Goal: Find contact information: Obtain details needed to contact an individual or organization

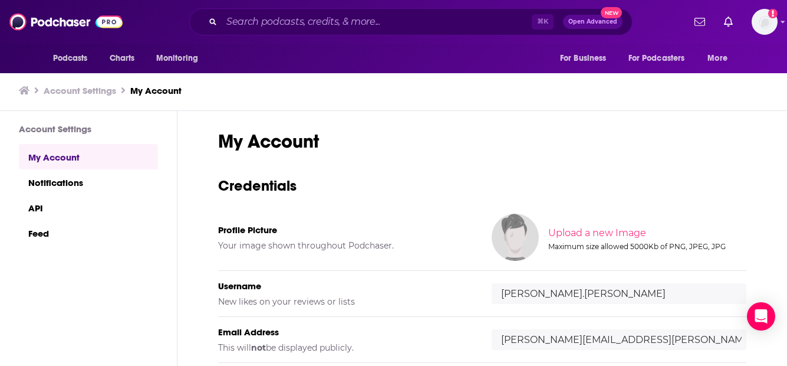
click at [318, 31] on div "⌘ K Open Advanced New" at bounding box center [410, 21] width 443 height 27
click at [309, 24] on input "Search podcasts, credits, & more..." at bounding box center [377, 21] width 310 height 19
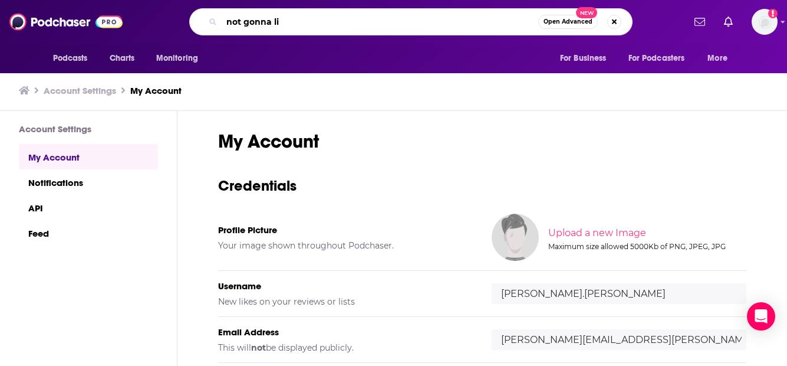
type input "not gonna lie"
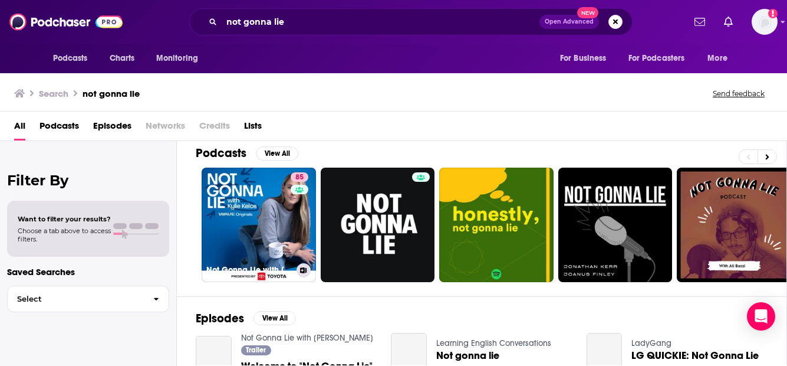
scroll to position [11, 0]
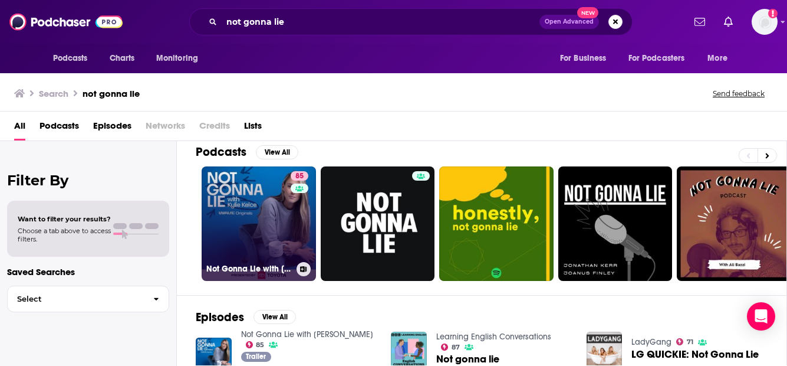
click at [265, 268] on h3 "Not Gonna Lie with [PERSON_NAME]" at bounding box center [249, 269] width 86 height 10
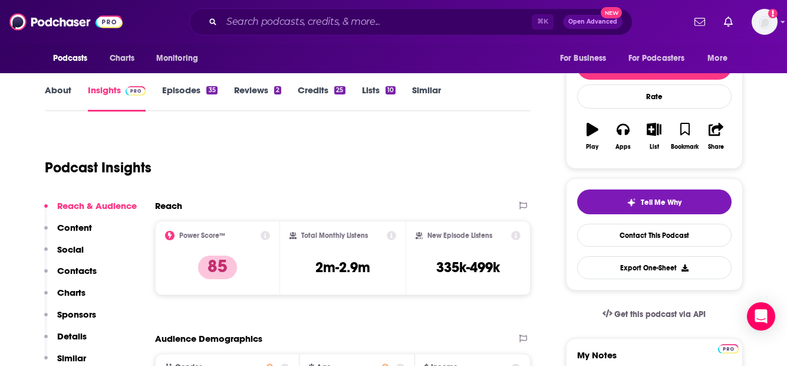
scroll to position [121, 0]
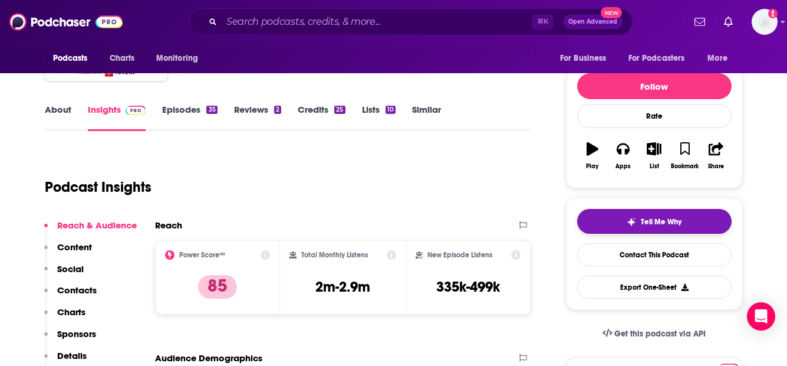
click at [624, 224] on button "Tell Me Why" at bounding box center [654, 221] width 155 height 25
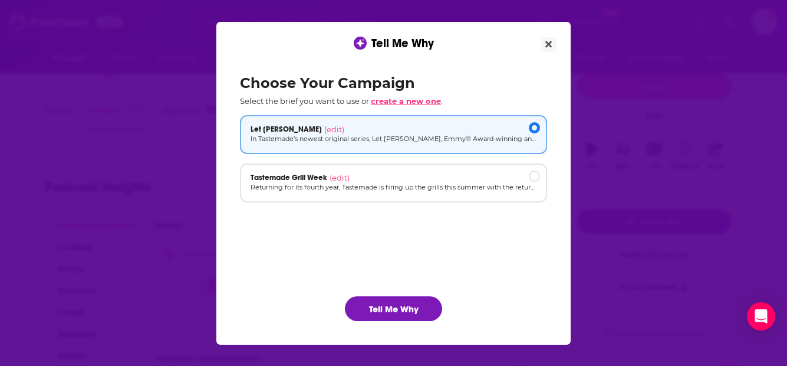
click at [406, 103] on span "create a new one" at bounding box center [406, 100] width 70 height 9
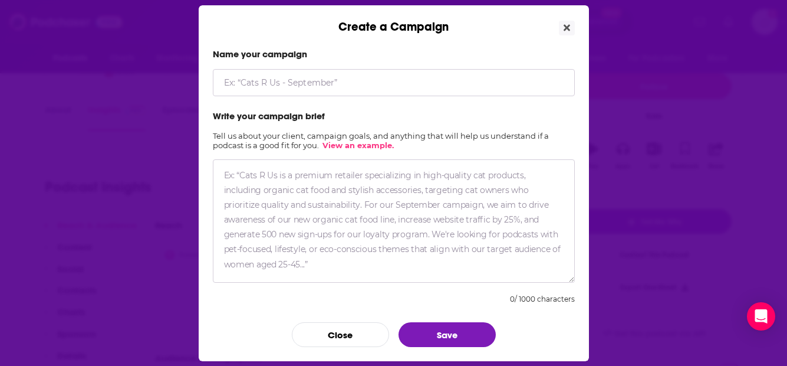
click at [361, 73] on input "Create a Campaign" at bounding box center [394, 82] width 362 height 27
type input "Kitchen Glow Up"
click at [442, 187] on textarea "Create a Campaign" at bounding box center [394, 220] width 362 height 123
paste textarea "Tastemade's hit original series, Kitchen Glow Up, is back for Season 2. In the …"
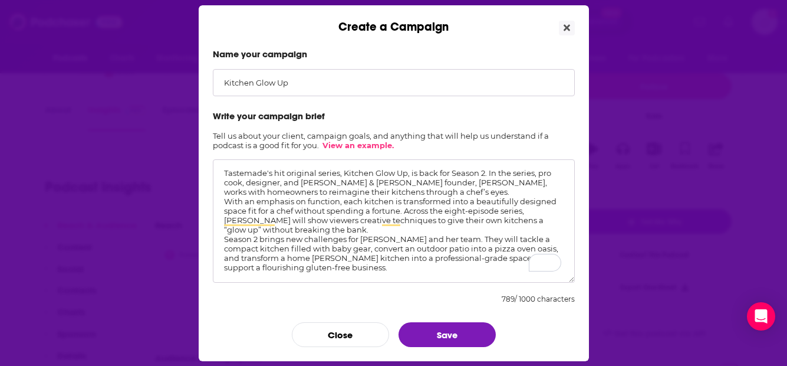
click at [481, 195] on textarea "Tastemade's hit original series, Kitchen Glow Up, is back for Season 2. In the …" at bounding box center [394, 220] width 362 height 123
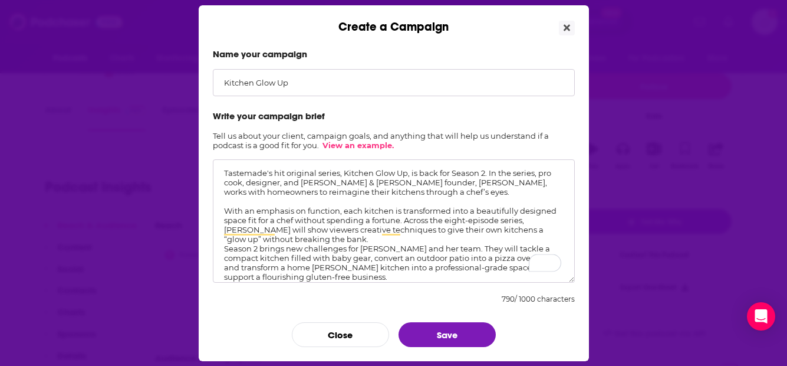
click at [331, 242] on textarea "Tastemade's hit original series, Kitchen Glow Up, is back for Season 2. In the …" at bounding box center [394, 220] width 362 height 123
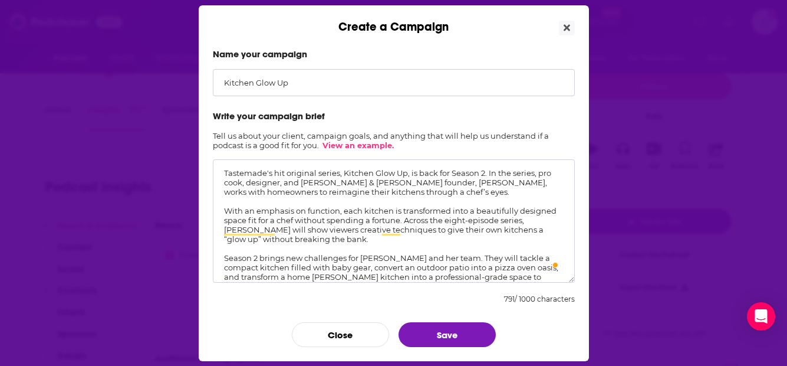
scroll to position [27, 0]
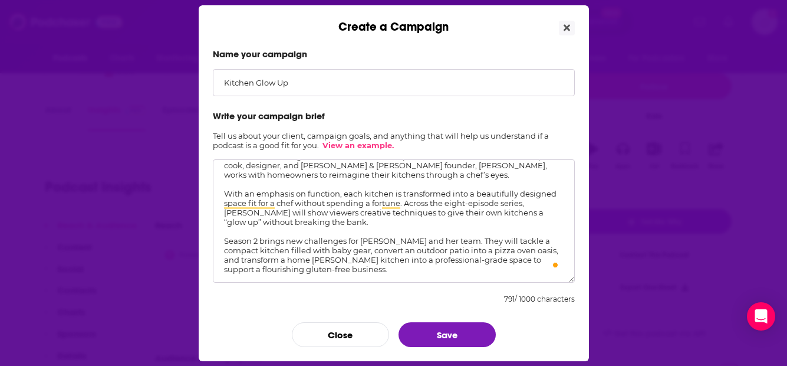
click at [493, 259] on textarea "Tastemade's hit original series, Kitchen Glow Up, is back for Season 2. In the …" at bounding box center [394, 220] width 362 height 123
paste textarea "LA-based TV host, designer, and entrepreneur [PERSON_NAME] family home burned i…"
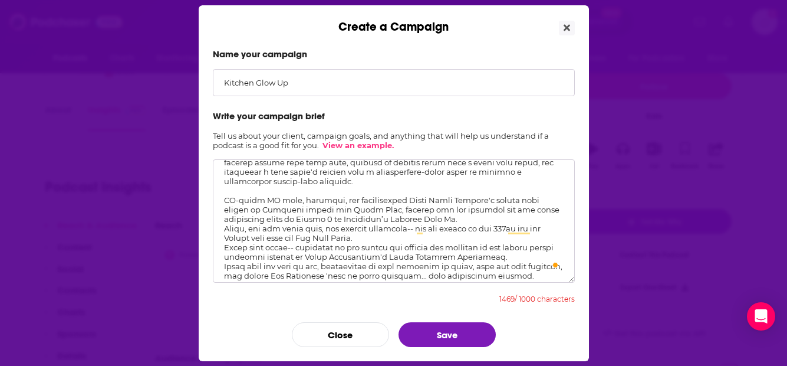
scroll to position [0, 0]
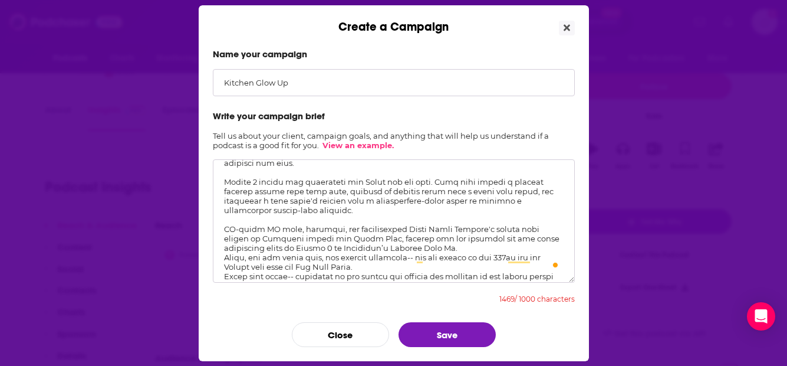
click at [478, 248] on textarea "To enrich screen reader interactions, please activate Accessibility in Grammarl…" at bounding box center [394, 220] width 362 height 123
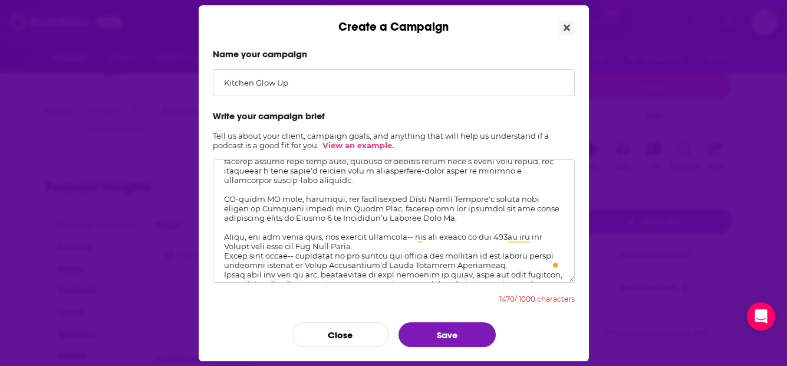
click at [434, 241] on textarea "To enrich screen reader interactions, please activate Accessibility in Grammarl…" at bounding box center [394, 220] width 362 height 123
click at [485, 273] on textarea "To enrich screen reader interactions, please activate Accessibility in Grammarl…" at bounding box center [394, 220] width 362 height 123
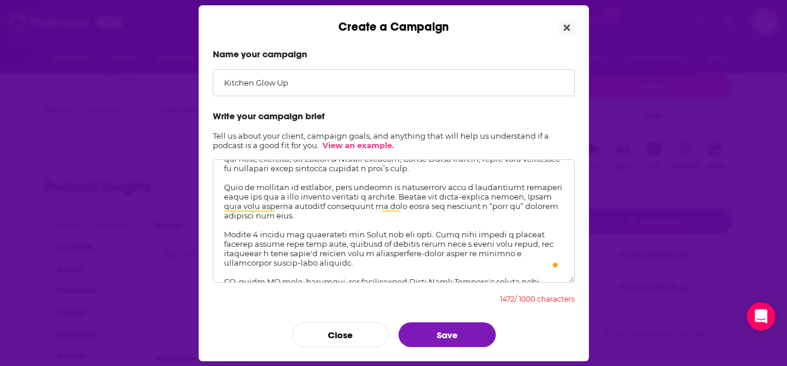
click at [438, 243] on textarea "To enrich screen reader interactions, please activate Accessibility in Grammarl…" at bounding box center [394, 220] width 362 height 123
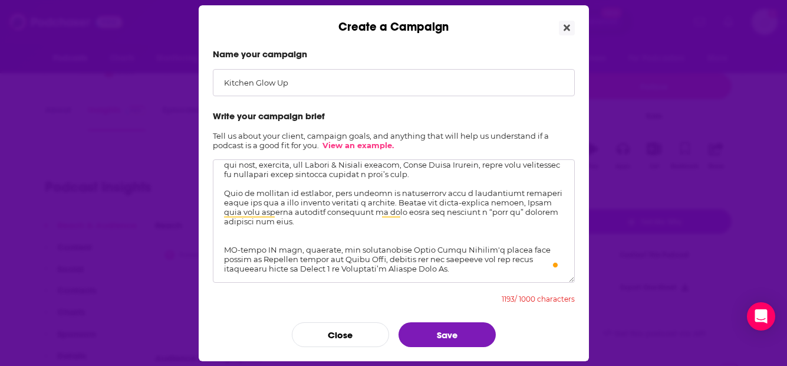
drag, startPoint x: 402, startPoint y: 249, endPoint x: 191, endPoint y: 244, distance: 210.6
click at [191, 244] on div "Create a Campaign Name your campaign Kitchen Glow Up Write your campaign brief …" at bounding box center [393, 183] width 787 height 366
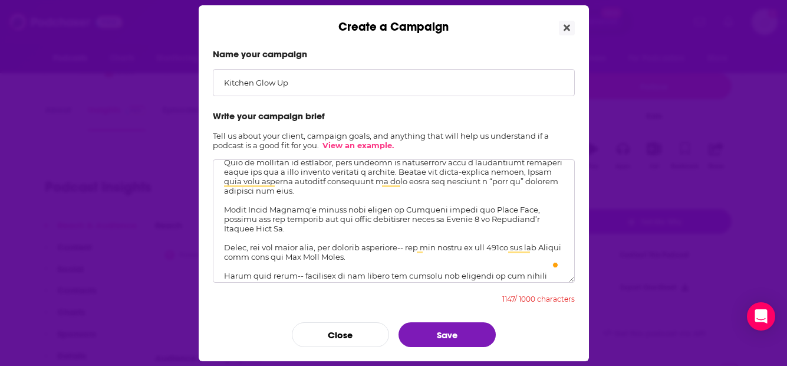
click at [224, 246] on textarea "To enrich screen reader interactions, please activate Accessibility in Grammarl…" at bounding box center [394, 220] width 362 height 123
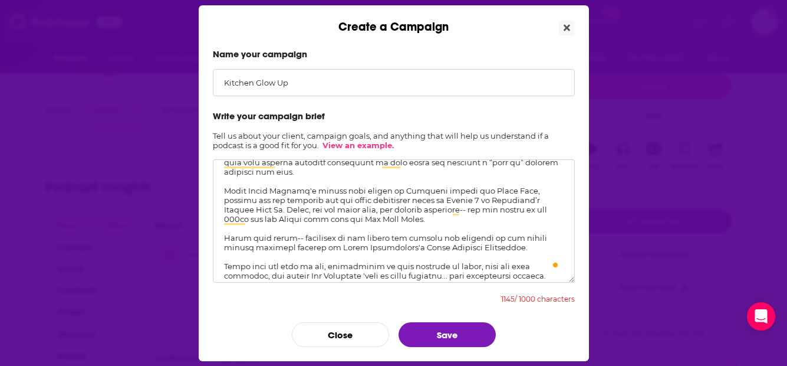
click at [225, 265] on textarea "To enrich screen reader interactions, please activate Accessibility in Grammarl…" at bounding box center [394, 220] width 362 height 123
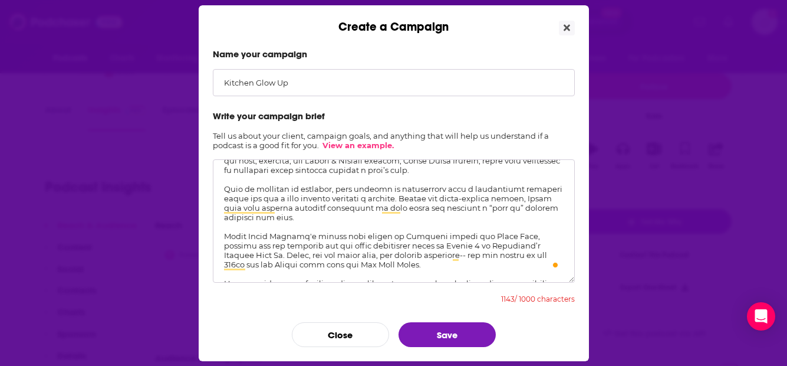
drag, startPoint x: 304, startPoint y: 235, endPoint x: 259, endPoint y: 236, distance: 44.8
click at [259, 236] on textarea "To enrich screen reader interactions, please activate Accessibility in Grammarl…" at bounding box center [394, 220] width 362 height 123
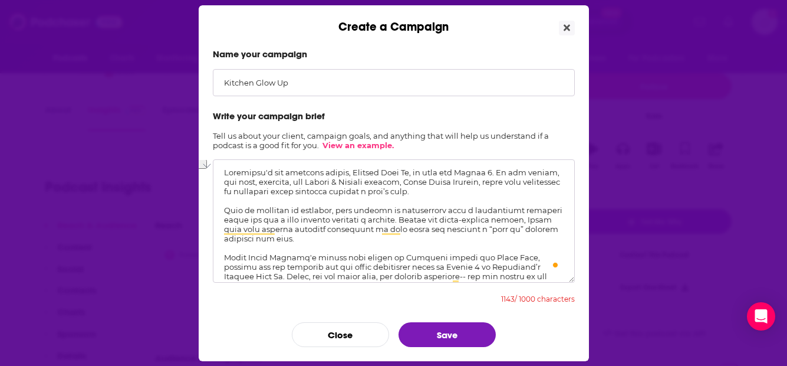
click at [337, 218] on textarea "To enrich screen reader interactions, please activate Accessibility in Grammarl…" at bounding box center [394, 220] width 362 height 123
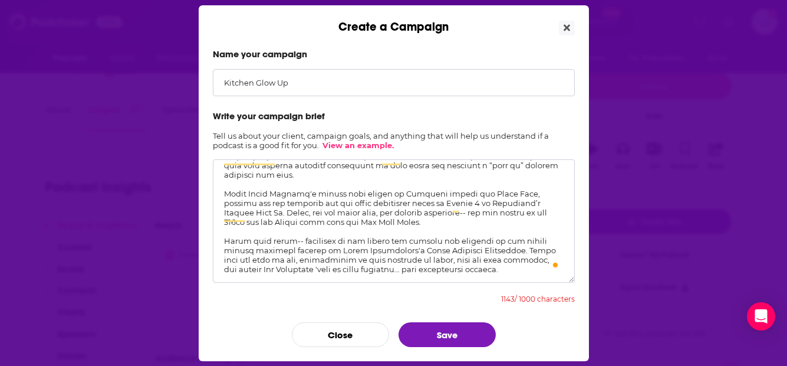
drag, startPoint x: 482, startPoint y: 245, endPoint x: 222, endPoint y: 238, distance: 260.2
click at [222, 238] on textarea "To enrich screen reader interactions, please activate Accessibility in Grammarl…" at bounding box center [394, 220] width 362 height 123
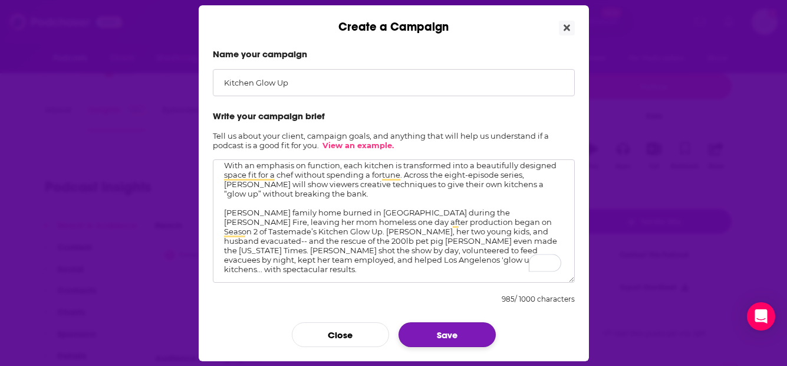
type textarea "Tastemade's hit original series, Kitchen Glow Up, is back for Season 2. In the …"
click at [449, 328] on button "Save" at bounding box center [447, 334] width 97 height 25
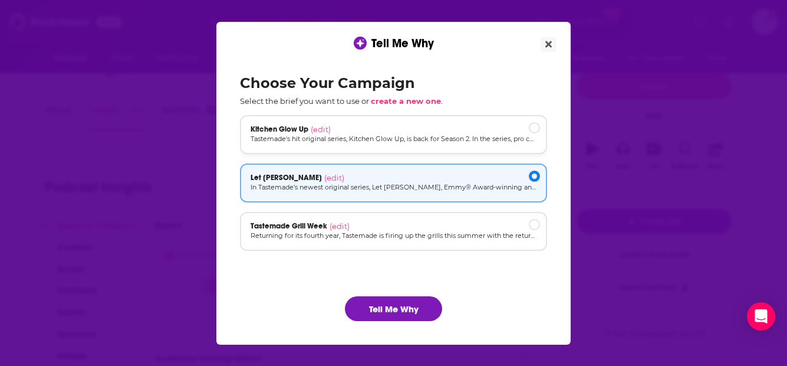
click at [406, 128] on div "Kitchen Glow Up (edit)" at bounding box center [394, 128] width 286 height 9
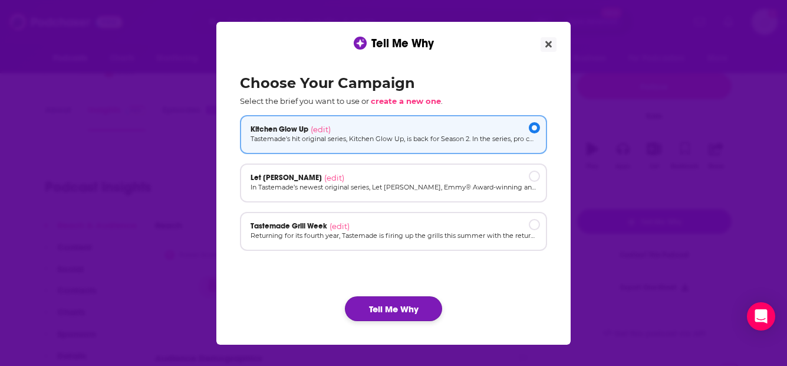
click at [421, 311] on button "Tell Me Why" at bounding box center [393, 308] width 97 height 25
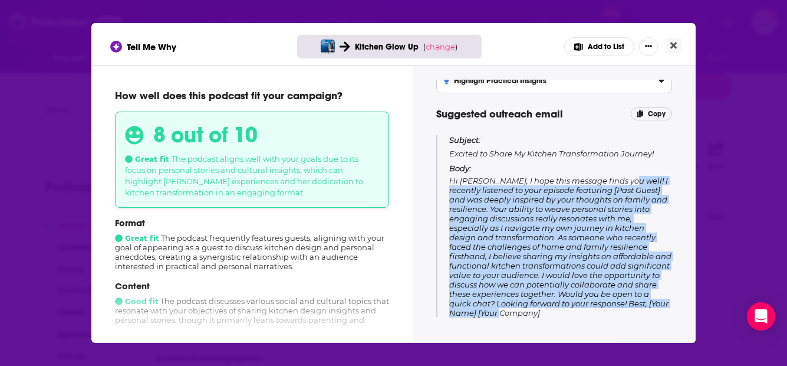
drag, startPoint x: 556, startPoint y: 311, endPoint x: 617, endPoint y: 180, distance: 145.4
click at [617, 180] on p "Body: Hi [PERSON_NAME], I hope this message finds you well! I recently listened…" at bounding box center [560, 240] width 223 height 154
copy span "I recently listened to your episode featuring [Past Guest] and was deeply inspi…"
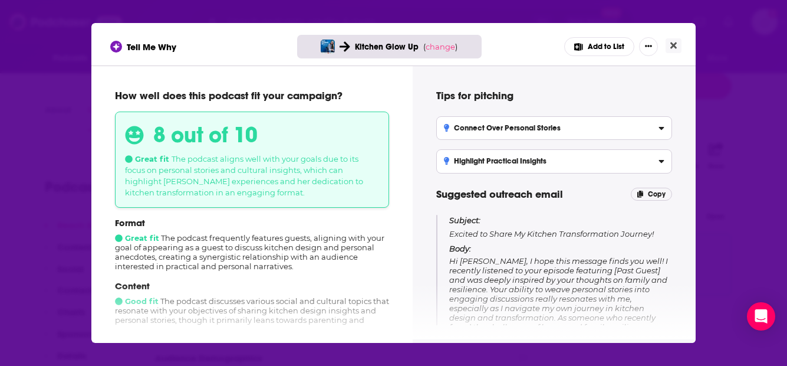
click at [527, 159] on h3 "Highlight Practical Insights" at bounding box center [495, 161] width 103 height 8
click at [0, 0] on input "Highlight Practical Insights Emphasize the functional aspects of kitchen design…" at bounding box center [0, 0] width 0 height 0
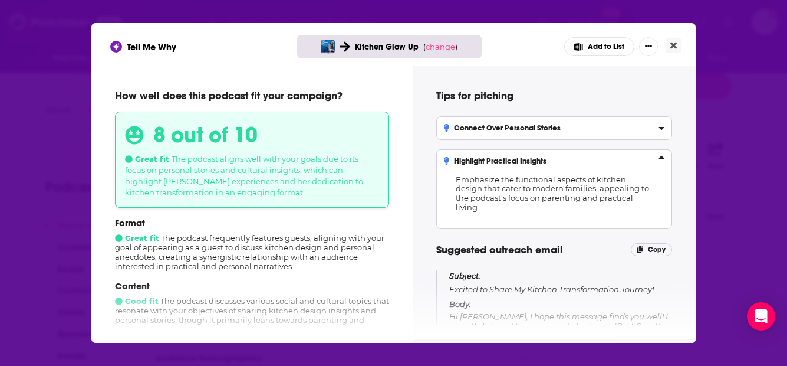
click at [514, 128] on h3 "Connect Over Personal Stories" at bounding box center [502, 128] width 117 height 8
click at [0, 0] on input "Connect Over Personal Stories Leverage [PERSON_NAME] unique narrative about her…" at bounding box center [0, 0] width 0 height 0
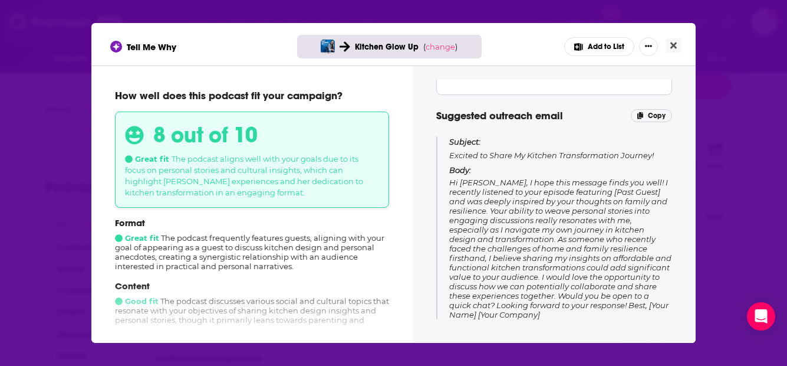
scroll to position [201, 0]
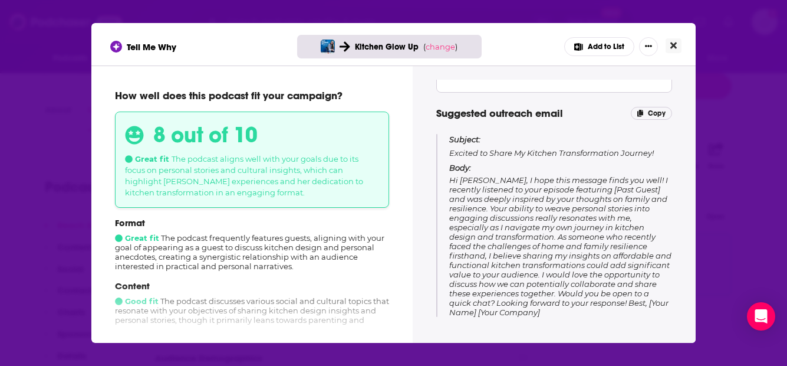
click at [674, 46] on icon "Close" at bounding box center [674, 45] width 6 height 6
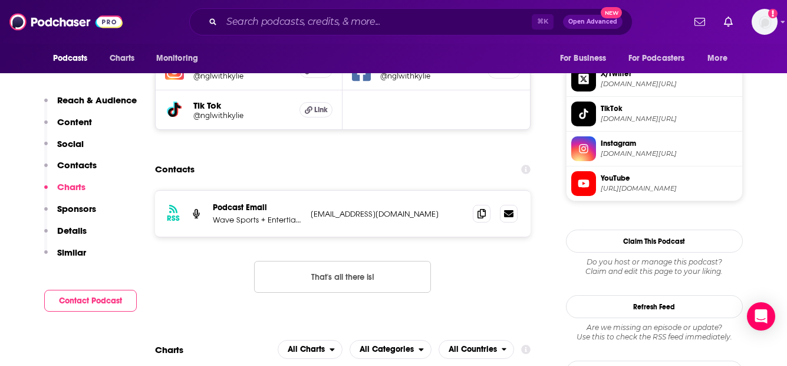
scroll to position [1092, 0]
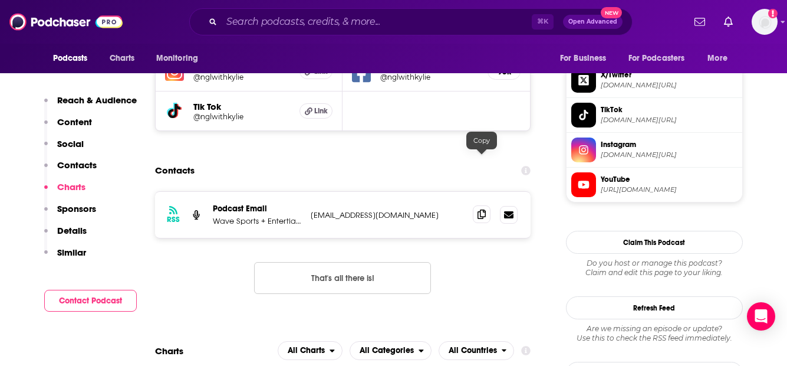
click at [485, 209] on icon at bounding box center [482, 213] width 8 height 9
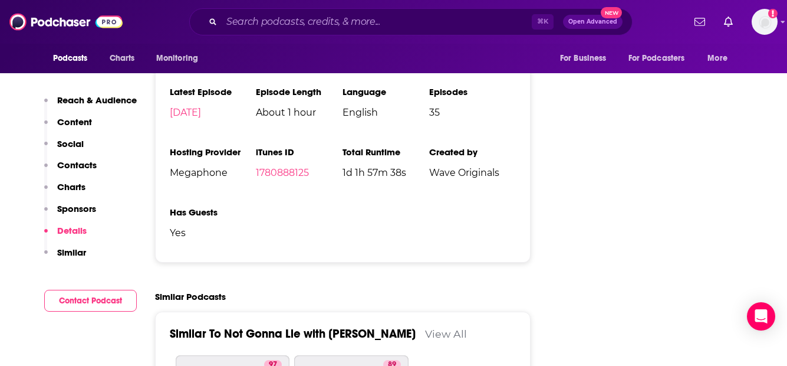
scroll to position [2419, 0]
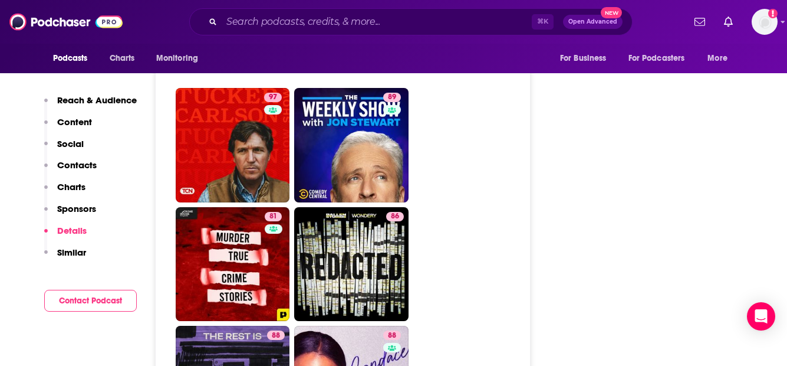
click at [74, 251] on p "Similar" at bounding box center [71, 252] width 29 height 11
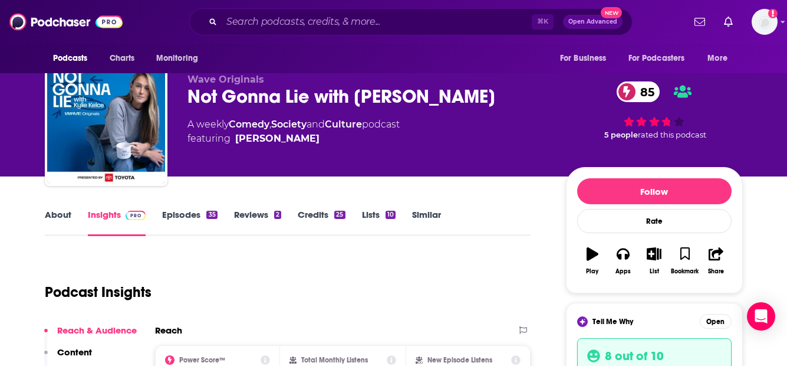
scroll to position [18, 0]
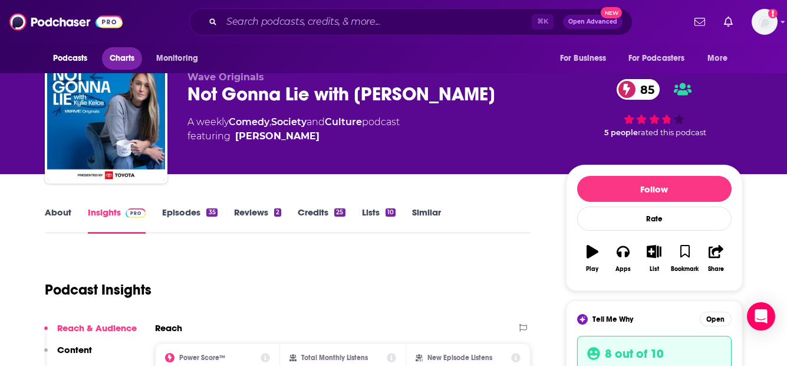
click at [127, 63] on span "Charts" at bounding box center [122, 58] width 25 height 17
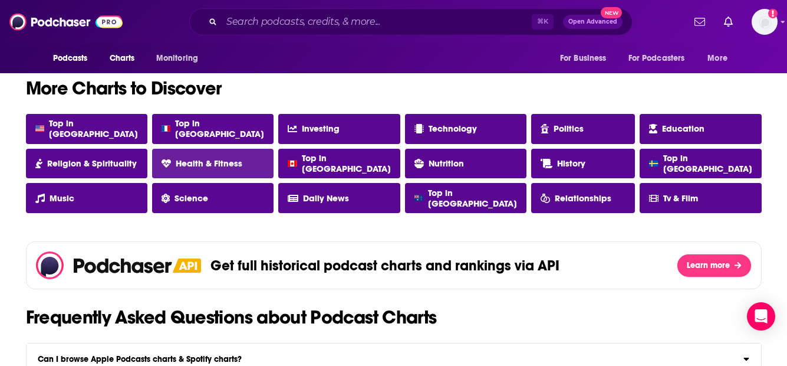
scroll to position [1048, 0]
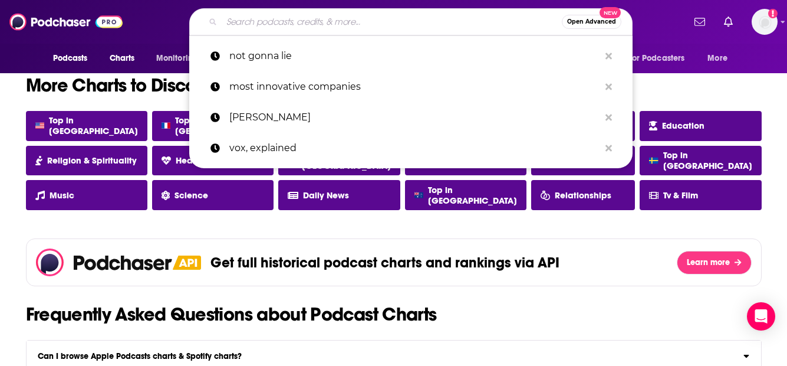
click at [426, 19] on input "Search podcasts, credits, & more..." at bounding box center [392, 21] width 340 height 19
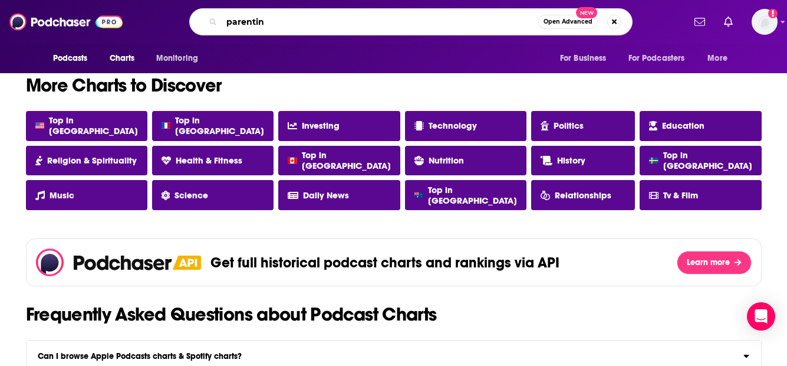
type input "parenting"
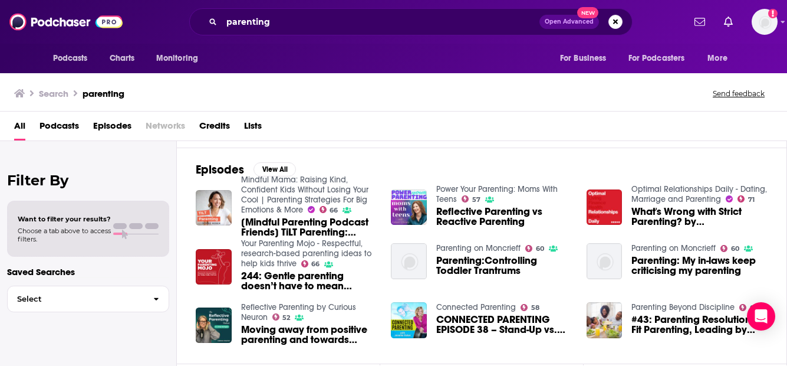
scroll to position [251, 0]
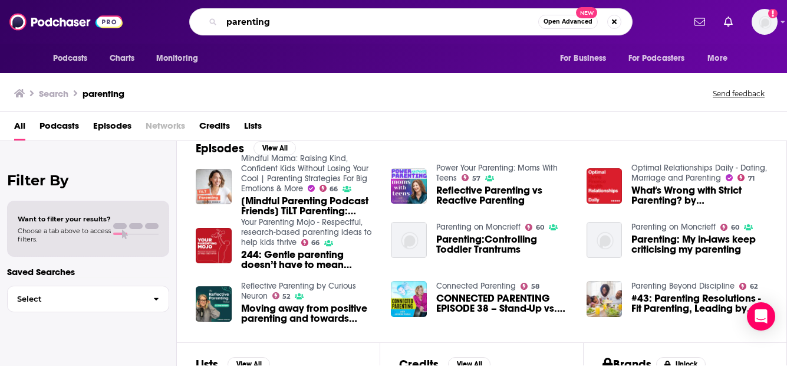
click at [327, 27] on input "parenting" at bounding box center [380, 21] width 317 height 19
type input "dr [PERSON_NAME]"
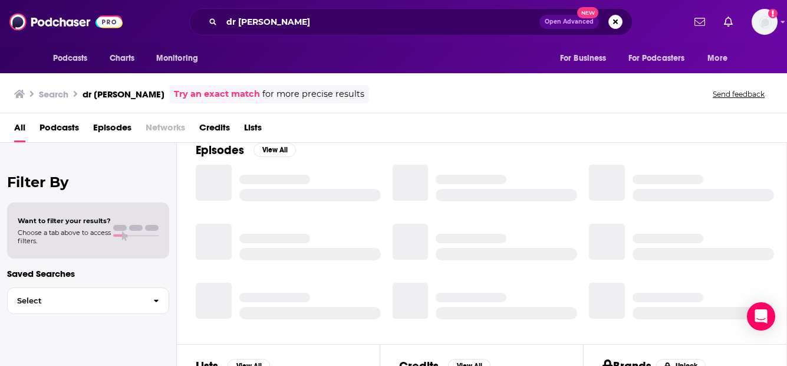
scroll to position [179, 0]
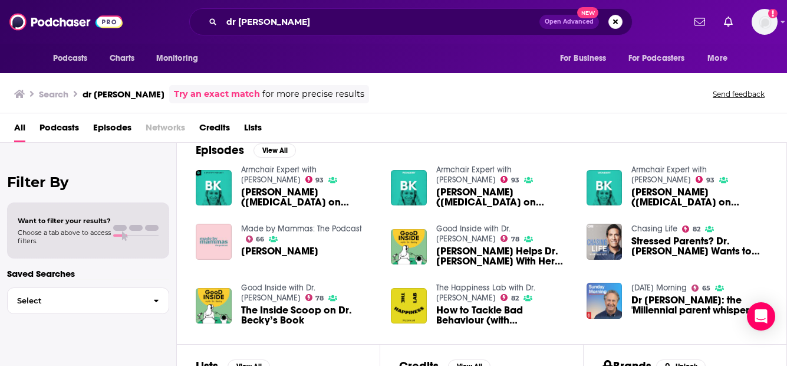
click at [326, 203] on span "[PERSON_NAME] ([MEDICAL_DATA] on parenting)" at bounding box center [309, 197] width 136 height 20
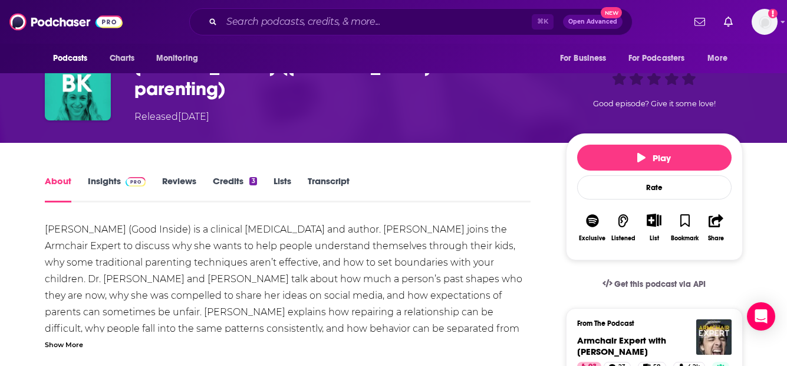
scroll to position [84, 0]
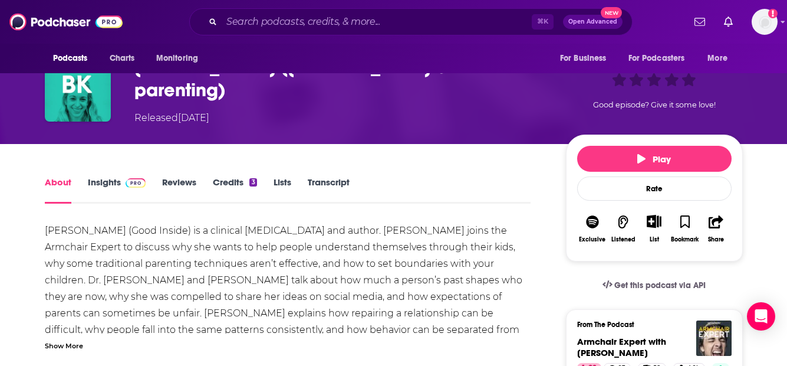
click at [107, 176] on link "Insights" at bounding box center [117, 189] width 58 height 27
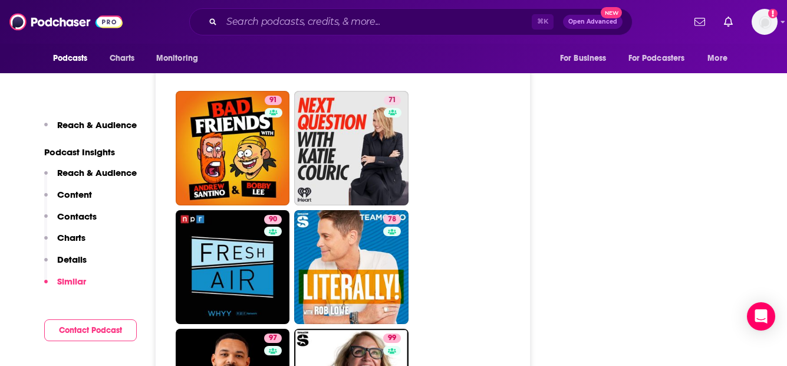
scroll to position [2340, 0]
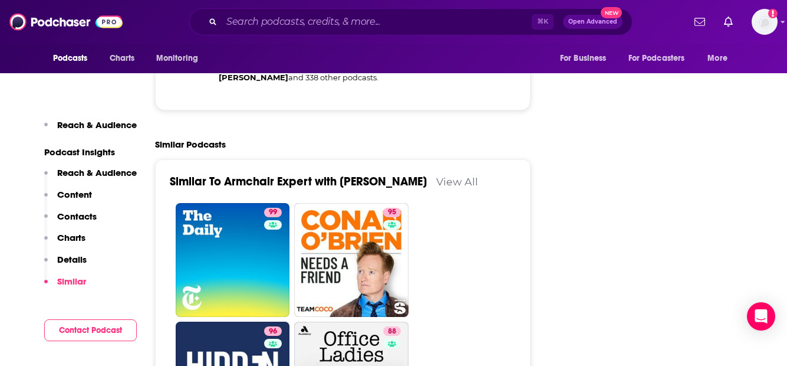
click at [80, 194] on p "Content" at bounding box center [74, 194] width 35 height 11
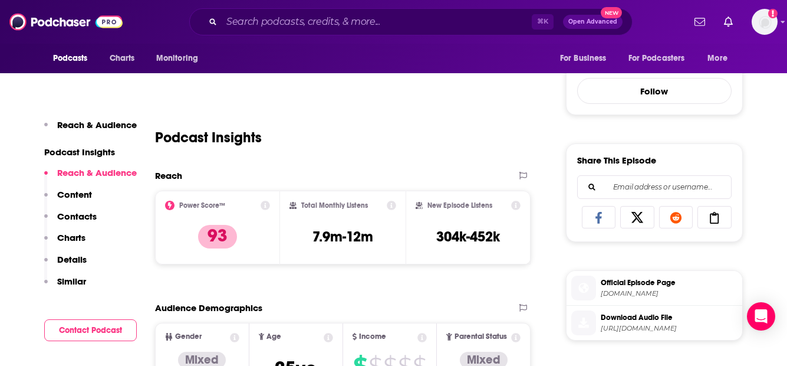
scroll to position [0, 0]
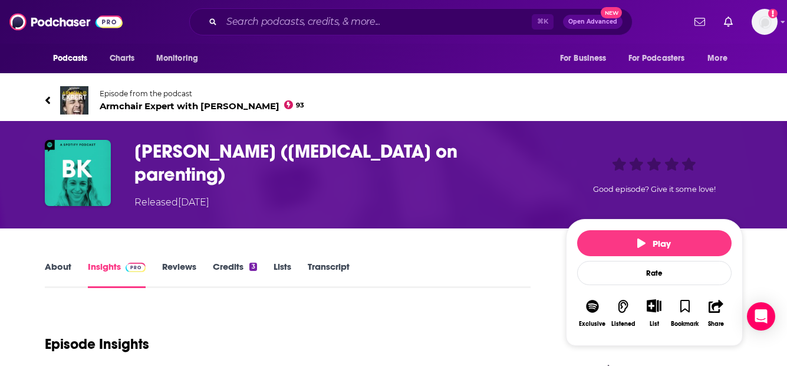
click at [179, 146] on h3 "[PERSON_NAME] ([MEDICAL_DATA] on parenting)" at bounding box center [340, 163] width 413 height 46
click at [170, 195] on div "Released [DATE]" at bounding box center [171, 202] width 75 height 14
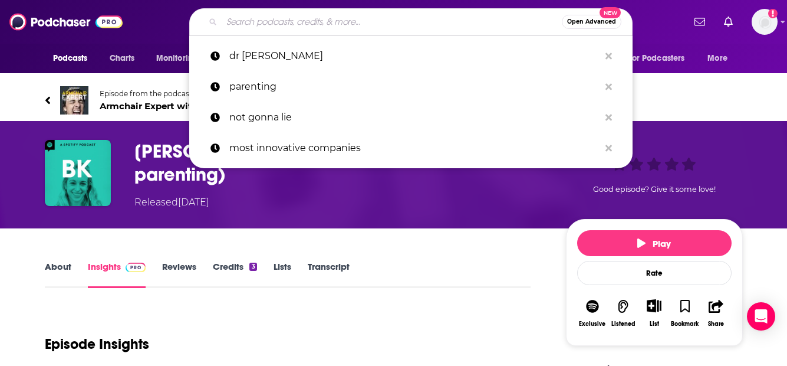
click at [271, 23] on input "Search podcasts, credits, & more..." at bounding box center [392, 21] width 340 height 19
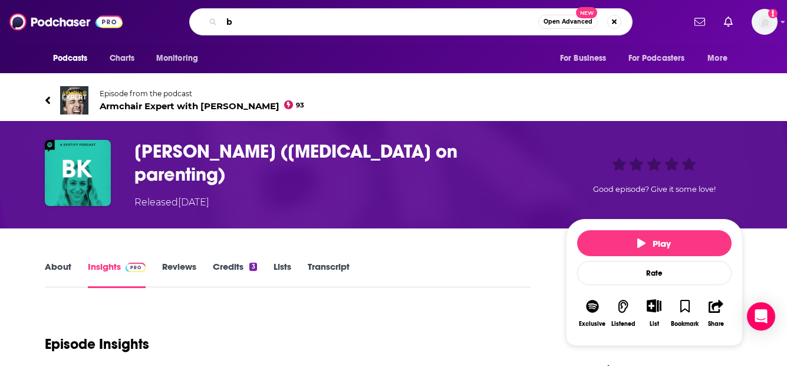
type input "bk"
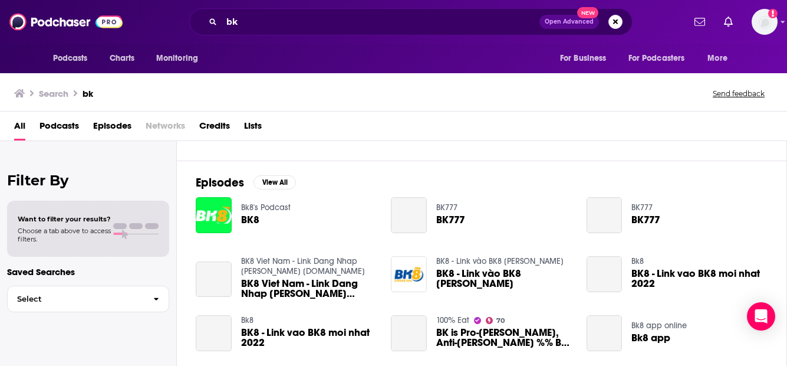
scroll to position [158, 0]
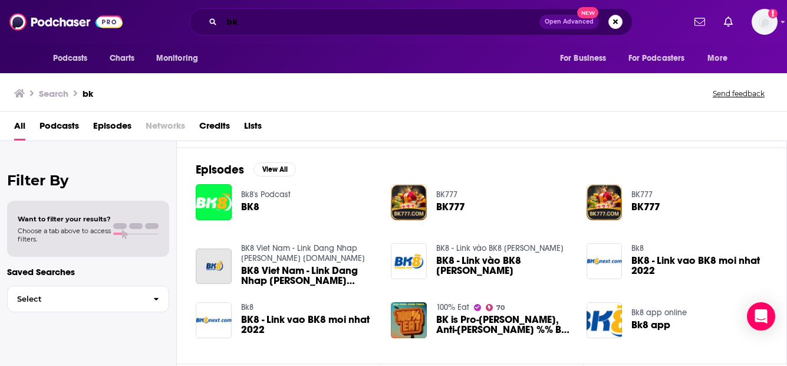
click at [271, 15] on input "bk" at bounding box center [381, 21] width 318 height 19
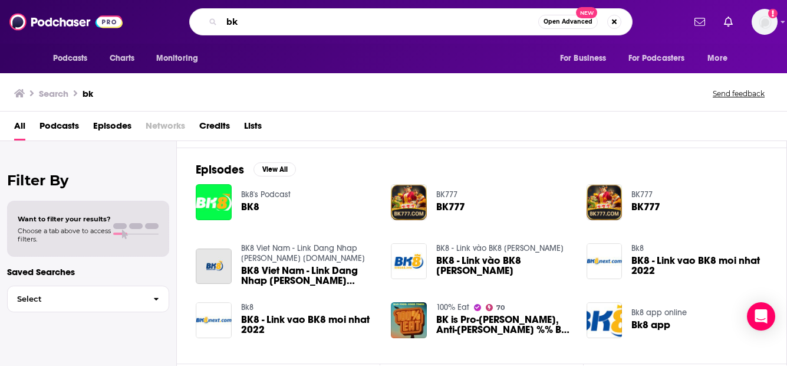
click at [271, 15] on input "bk" at bounding box center [380, 21] width 317 height 19
type input "dr [PERSON_NAME]"
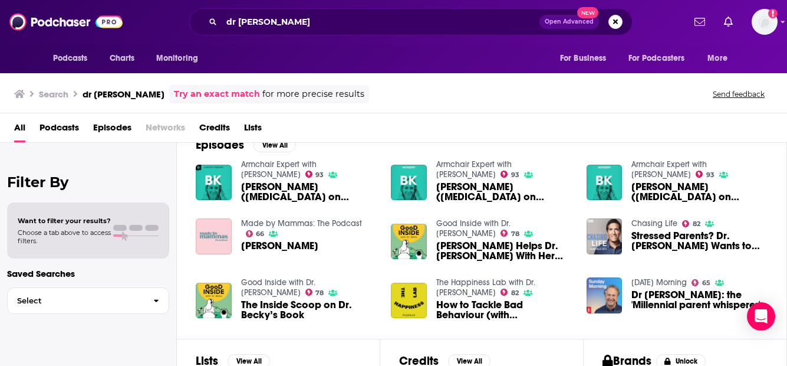
scroll to position [159, 0]
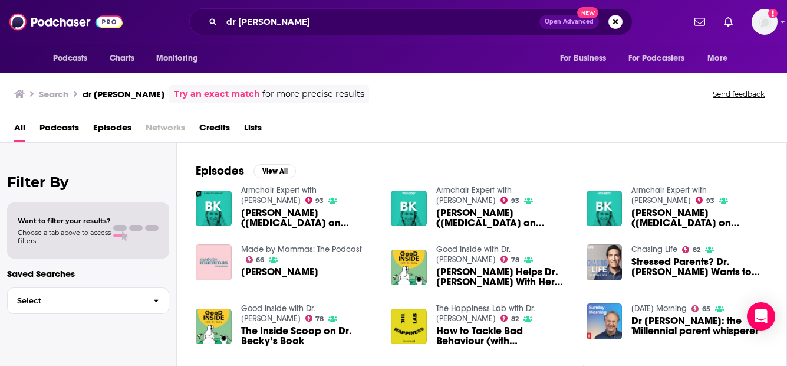
click at [50, 127] on span "Podcasts" at bounding box center [60, 130] width 40 height 24
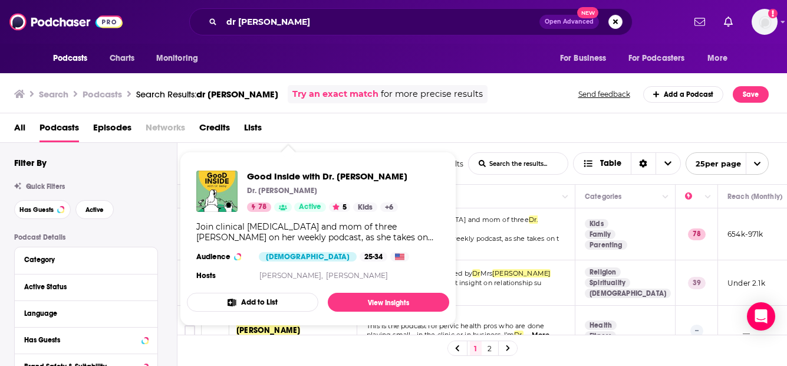
click at [268, 231] on div "Join clinical [MEDICAL_DATA] and mom of three [PERSON_NAME] on her weekly podca…" at bounding box center [318, 231] width 244 height 21
click at [289, 175] on span "Good Inside with Dr. [PERSON_NAME]" at bounding box center [327, 175] width 160 height 11
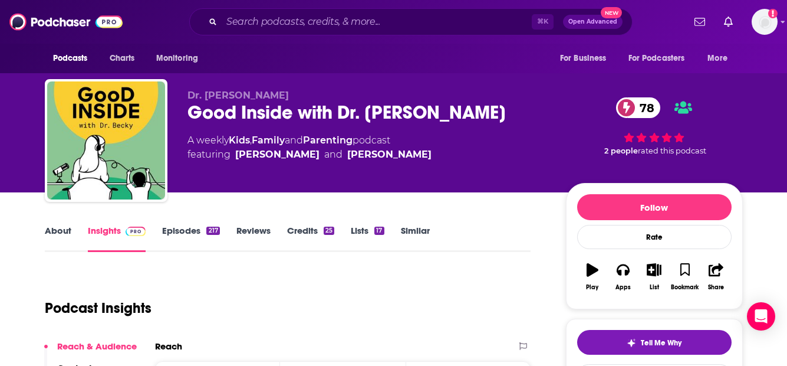
click at [295, 233] on link "Credits 25" at bounding box center [310, 238] width 47 height 27
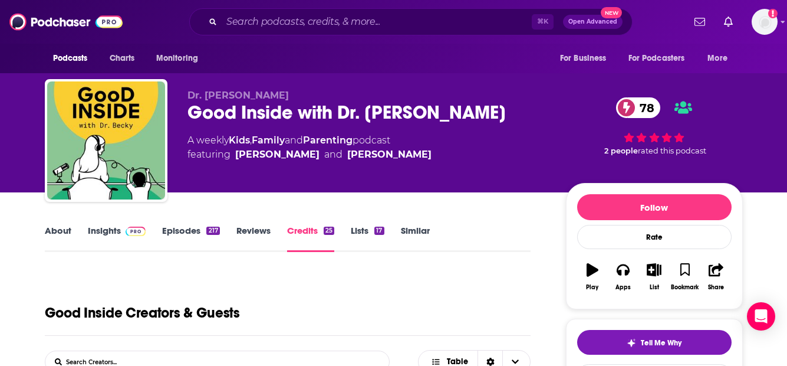
click at [206, 234] on link "Episodes 217" at bounding box center [190, 238] width 57 height 27
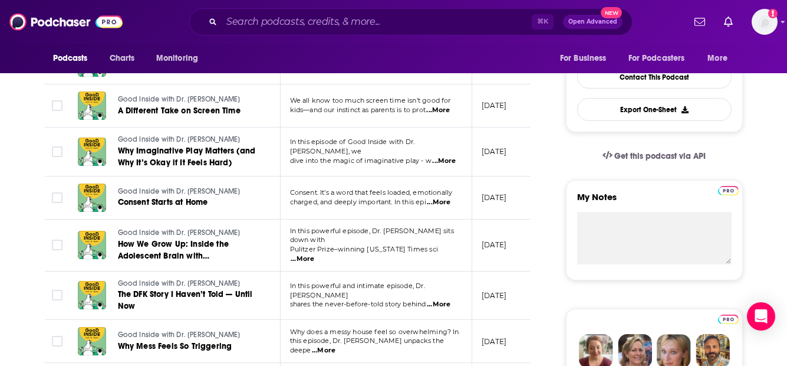
scroll to position [299, 0]
click at [314, 254] on span "...More" at bounding box center [303, 258] width 24 height 9
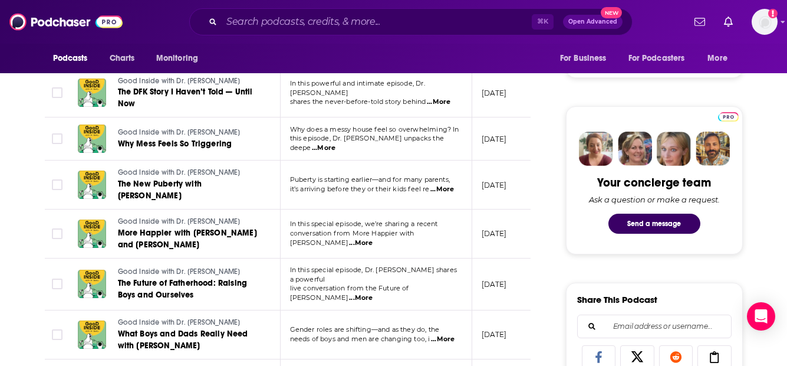
scroll to position [500, 0]
click at [449, 229] on p "In this special episode, we’re sharing a recent" at bounding box center [376, 224] width 172 height 9
click at [373, 239] on span "...More" at bounding box center [361, 243] width 24 height 9
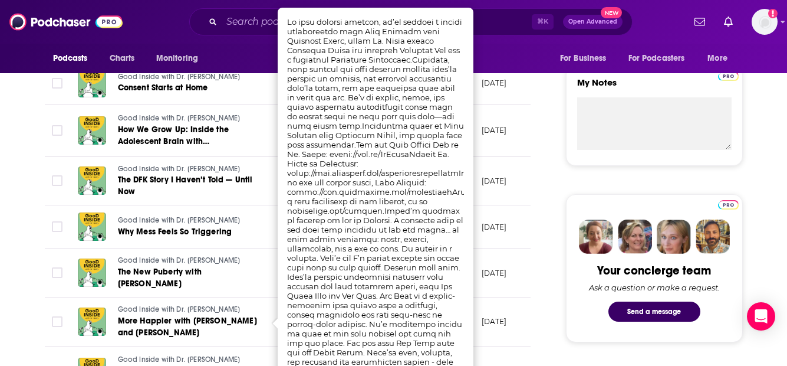
scroll to position [410, 0]
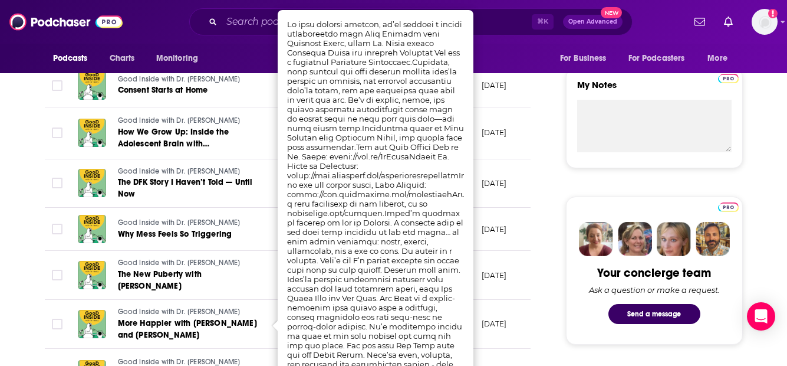
click at [74, 235] on td "Good Inside with Dr. [PERSON_NAME] Why Mess Feels So Triggering" at bounding box center [174, 229] width 212 height 43
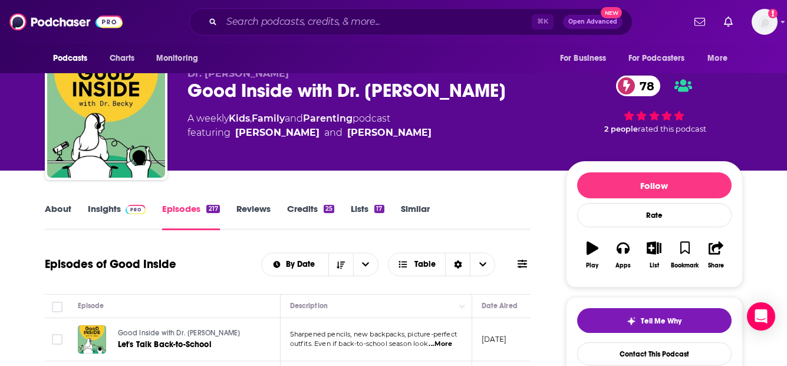
scroll to position [0, 0]
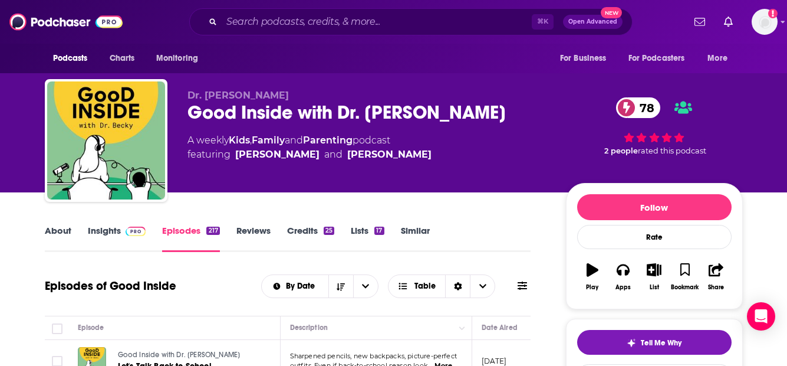
click at [121, 226] on span at bounding box center [133, 230] width 25 height 11
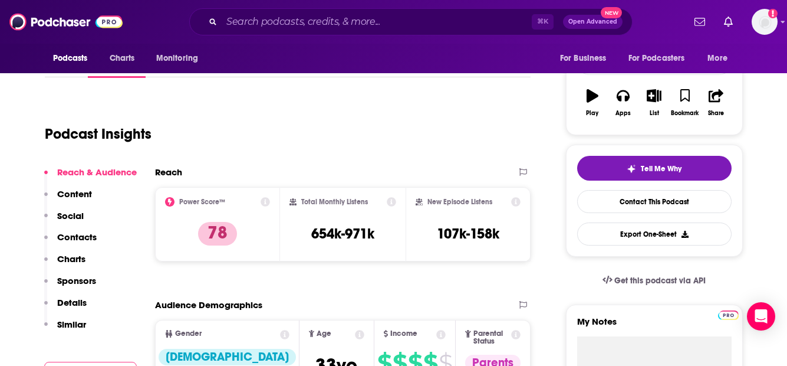
scroll to position [176, 0]
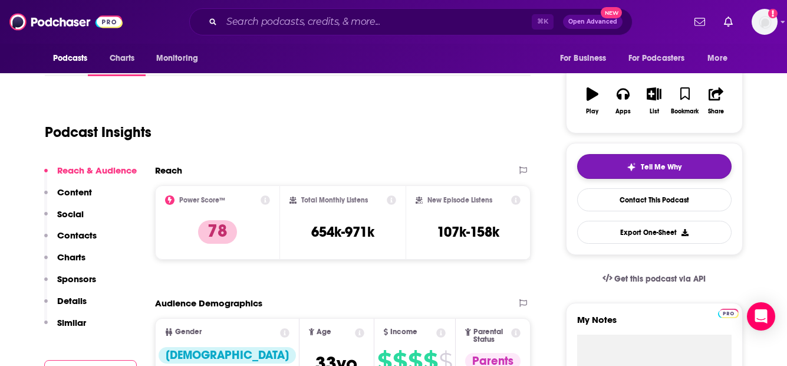
click at [594, 167] on button "Tell Me Why" at bounding box center [654, 166] width 155 height 25
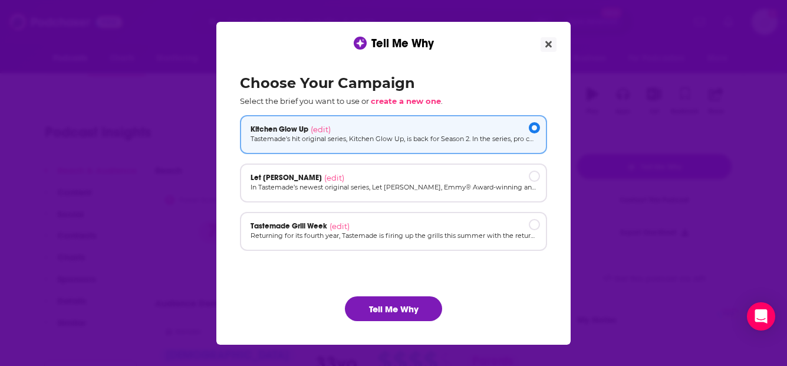
scroll to position [0, 0]
click at [412, 309] on button "Tell Me Why" at bounding box center [393, 308] width 97 height 25
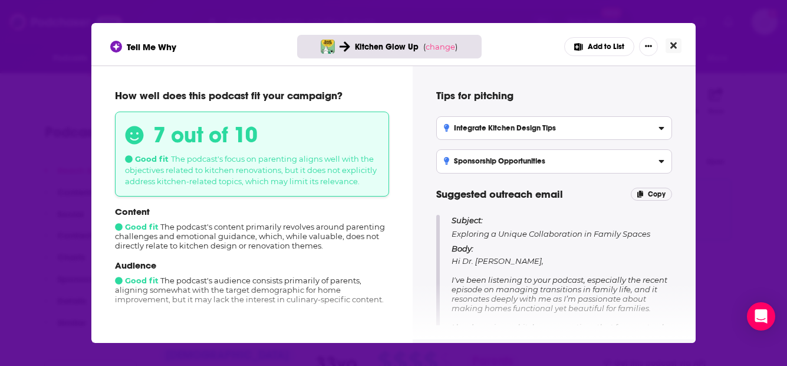
click at [675, 45] on icon "Close" at bounding box center [674, 45] width 6 height 6
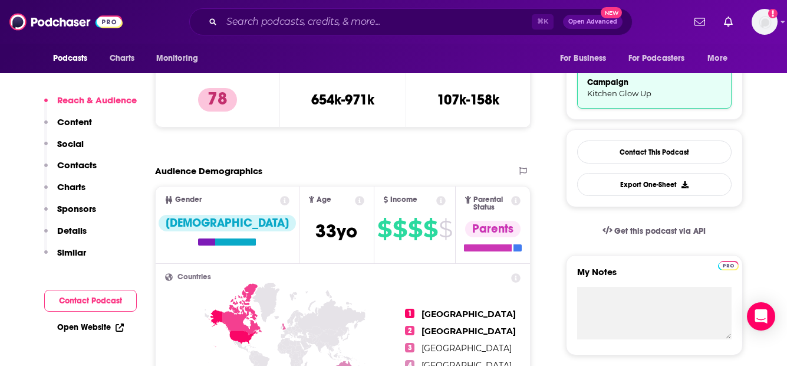
scroll to position [313, 0]
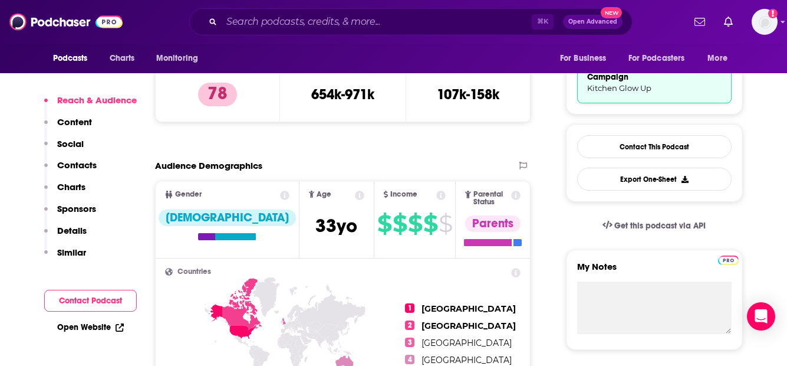
click at [73, 167] on p "Contacts" at bounding box center [77, 164] width 40 height 11
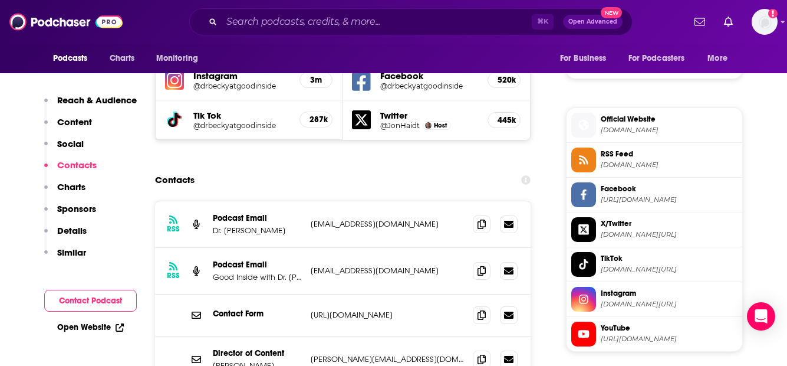
scroll to position [1092, 0]
click at [481, 354] on icon at bounding box center [482, 358] width 8 height 9
drag, startPoint x: 264, startPoint y: 313, endPoint x: 214, endPoint y: 295, distance: 52.8
click at [214, 337] on div "Director of Content [PERSON_NAME] [PERSON_NAME][EMAIL_ADDRESS][DOMAIN_NAME] [PE…" at bounding box center [343, 360] width 376 height 46
copy div "Director of Content [PERSON_NAME]"
